Goal: Check status: Check status

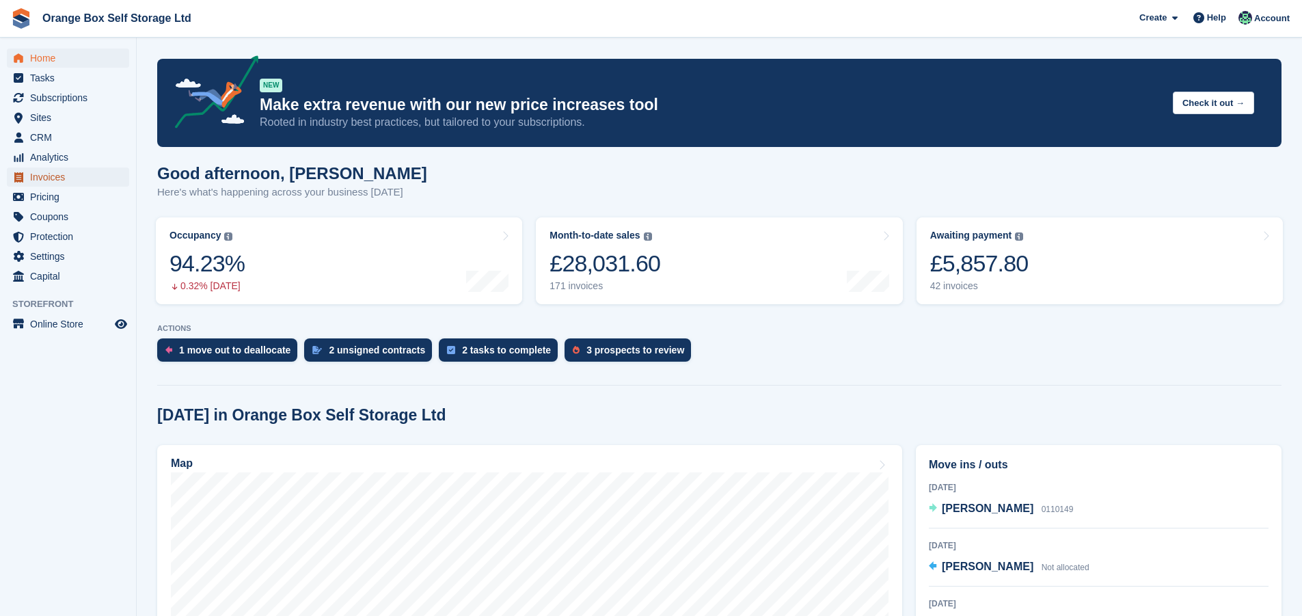
click at [59, 174] on span "Invoices" at bounding box center [71, 176] width 82 height 19
click at [63, 94] on span "Subscriptions" at bounding box center [71, 97] width 82 height 19
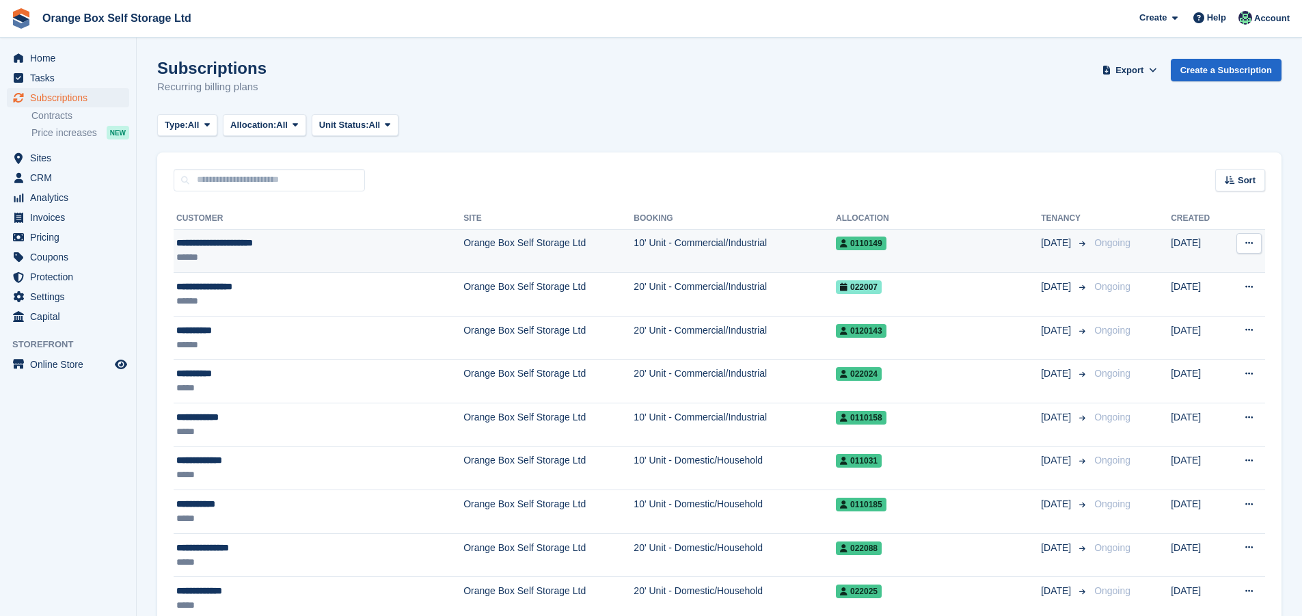
click at [263, 244] on div "**********" at bounding box center [279, 243] width 206 height 14
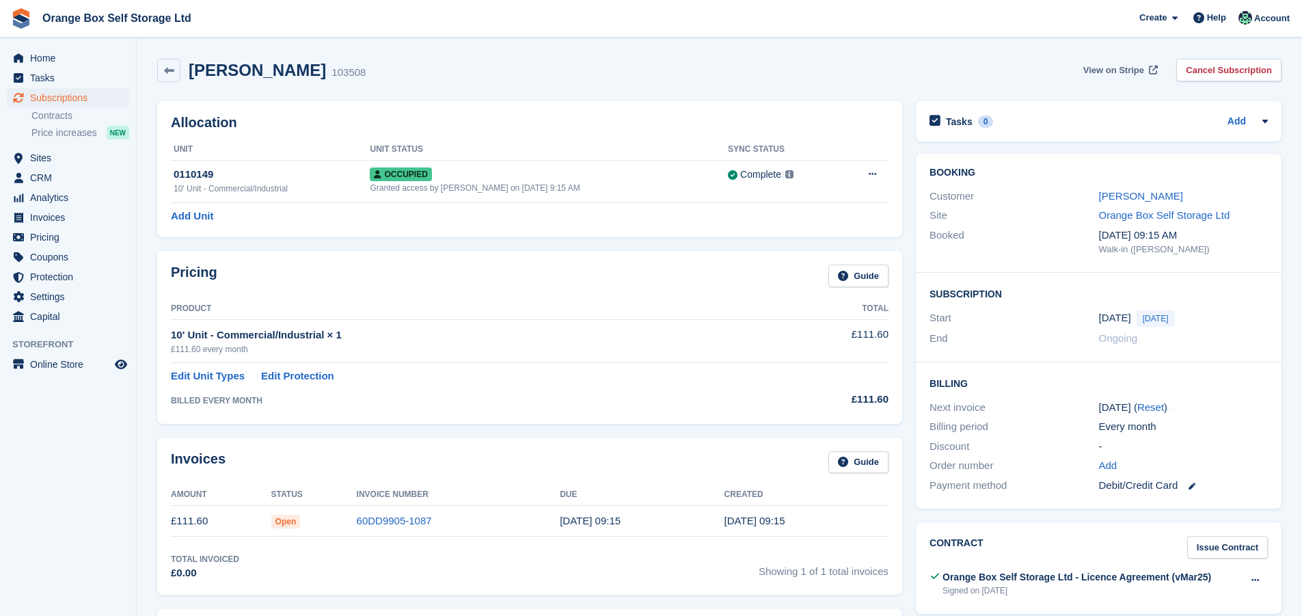
click at [1120, 68] on span "View on Stripe" at bounding box center [1113, 71] width 61 height 14
